Goal: Task Accomplishment & Management: Complete application form

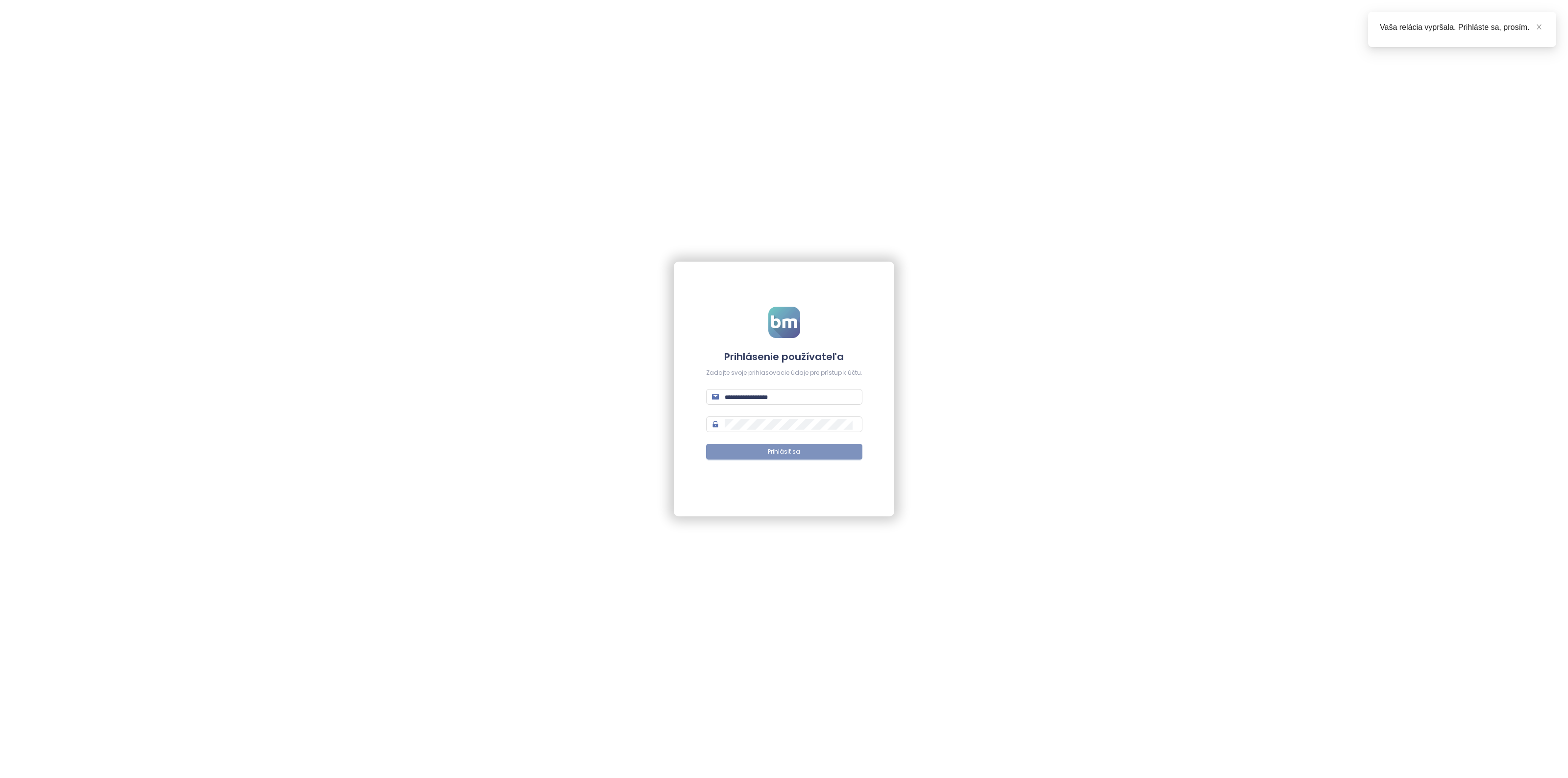
type input "**********"
click at [753, 456] on button "Prihlásiť sa" at bounding box center [784, 452] width 156 height 16
